Goal: Check status: Check status

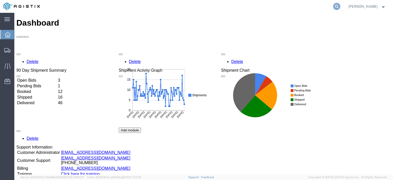
click at [340, 6] on icon at bounding box center [336, 6] width 7 height 7
paste input "57094352"
type input "57094352"
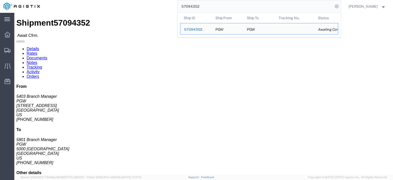
drag, startPoint x: 33, startPoint y: 57, endPoint x: 3, endPoint y: 61, distance: 29.4
click div "Ship From PGW (5403 Branch Manager) [STREET_ADDRESS] [PHONE_NUMBER] [EMAIL_ADDR…"
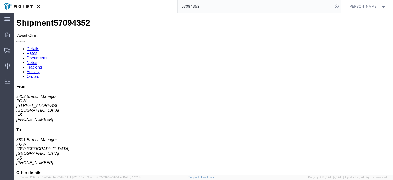
drag, startPoint x: 9, startPoint y: 57, endPoint x: 131, endPoint y: 82, distance: 124.0
click address "PGW (5801 Branch Manager) [STREET_ADDRESS] [PHONE_NUMBER] [EMAIL_ADDRESS][DOMAI…"
drag, startPoint x: 34, startPoint y: 59, endPoint x: 5, endPoint y: 61, distance: 29.8
click div "Ship From PGW (5403 Branch Manager) [STREET_ADDRESS] [PHONE_NUMBER] [EMAIL_ADDR…"
copy address "[STREET_ADDRESS]"
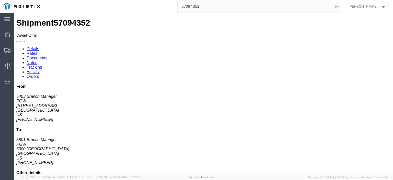
drag, startPoint x: 110, startPoint y: 60, endPoint x: 73, endPoint y: 62, distance: 37.1
click div "Ship To PGW (5801 Branch Manager) [STREET_ADDRESS] [PHONE_NUMBER] [EMAIL_ADDRES…"
drag, startPoint x: 78, startPoint y: 55, endPoint x: 75, endPoint y: 59, distance: 4.9
click address "PGW (5801 Branch Manager) [STREET_ADDRESS] [PHONE_NUMBER] [EMAIL_ADDRESS][DOMAI…"
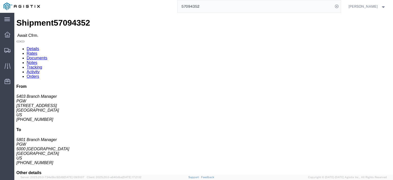
click address "PGW (5801 Branch Manager) [STREET_ADDRESS] [PHONE_NUMBER] [EMAIL_ADDRESS][DOMAI…"
copy address "5000 [GEOGRAPHIC_DATA]"
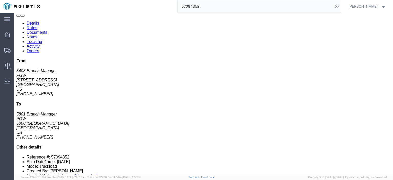
click link "Rates"
